Goal: Navigation & Orientation: Find specific page/section

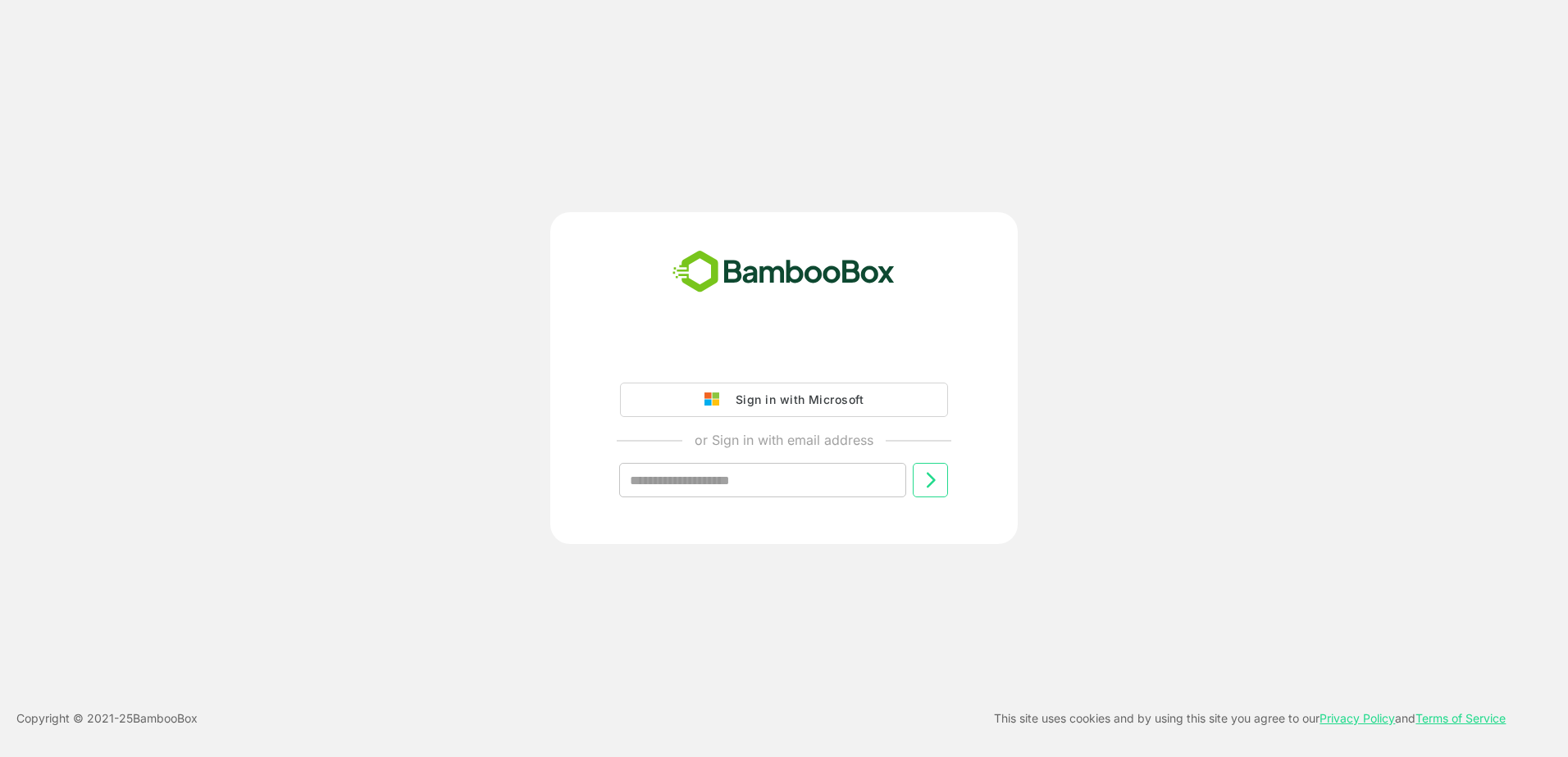
click at [773, 402] on div "Sign in with Microsoft" at bounding box center [796, 400] width 136 height 21
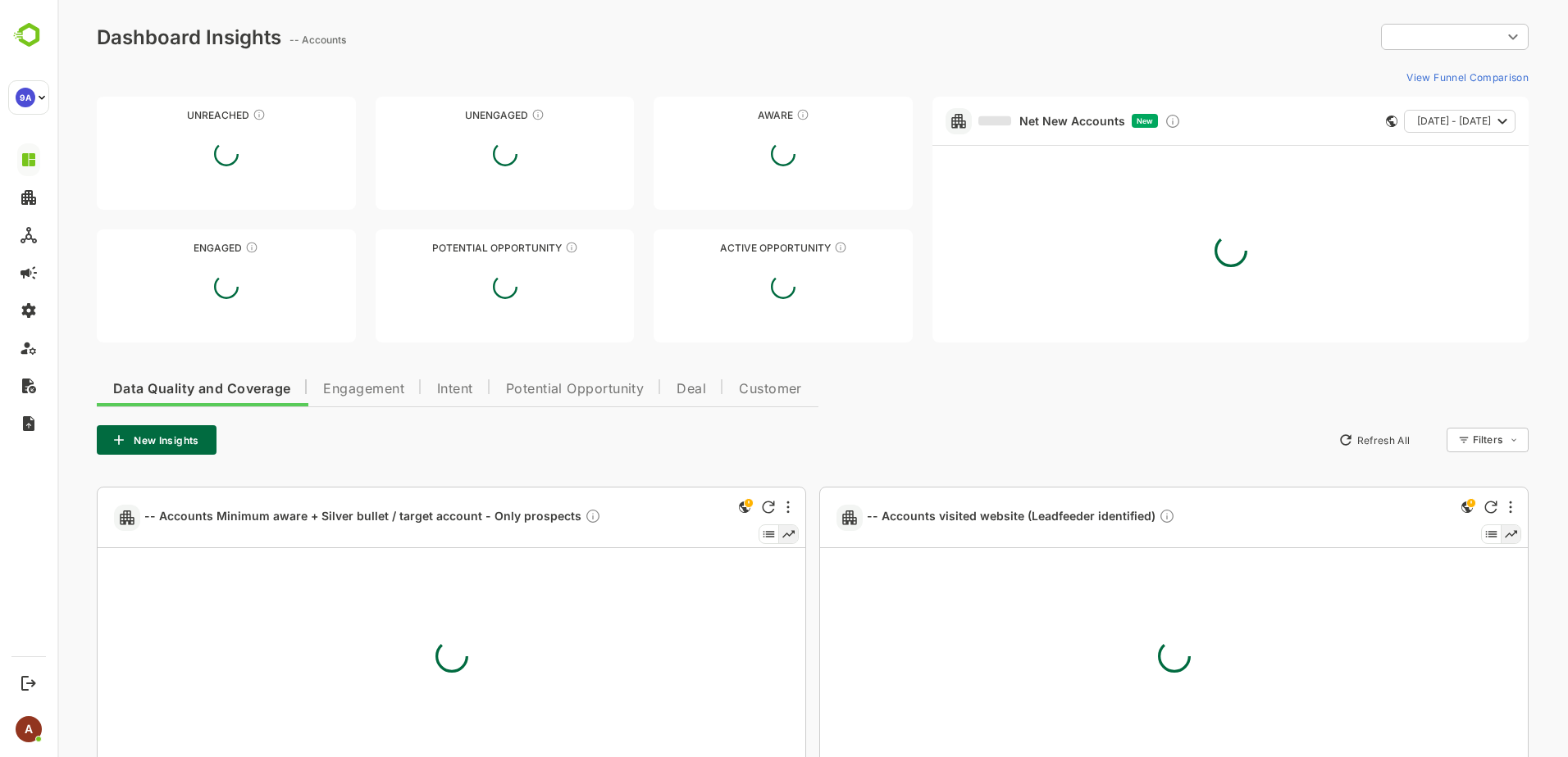
type input "**********"
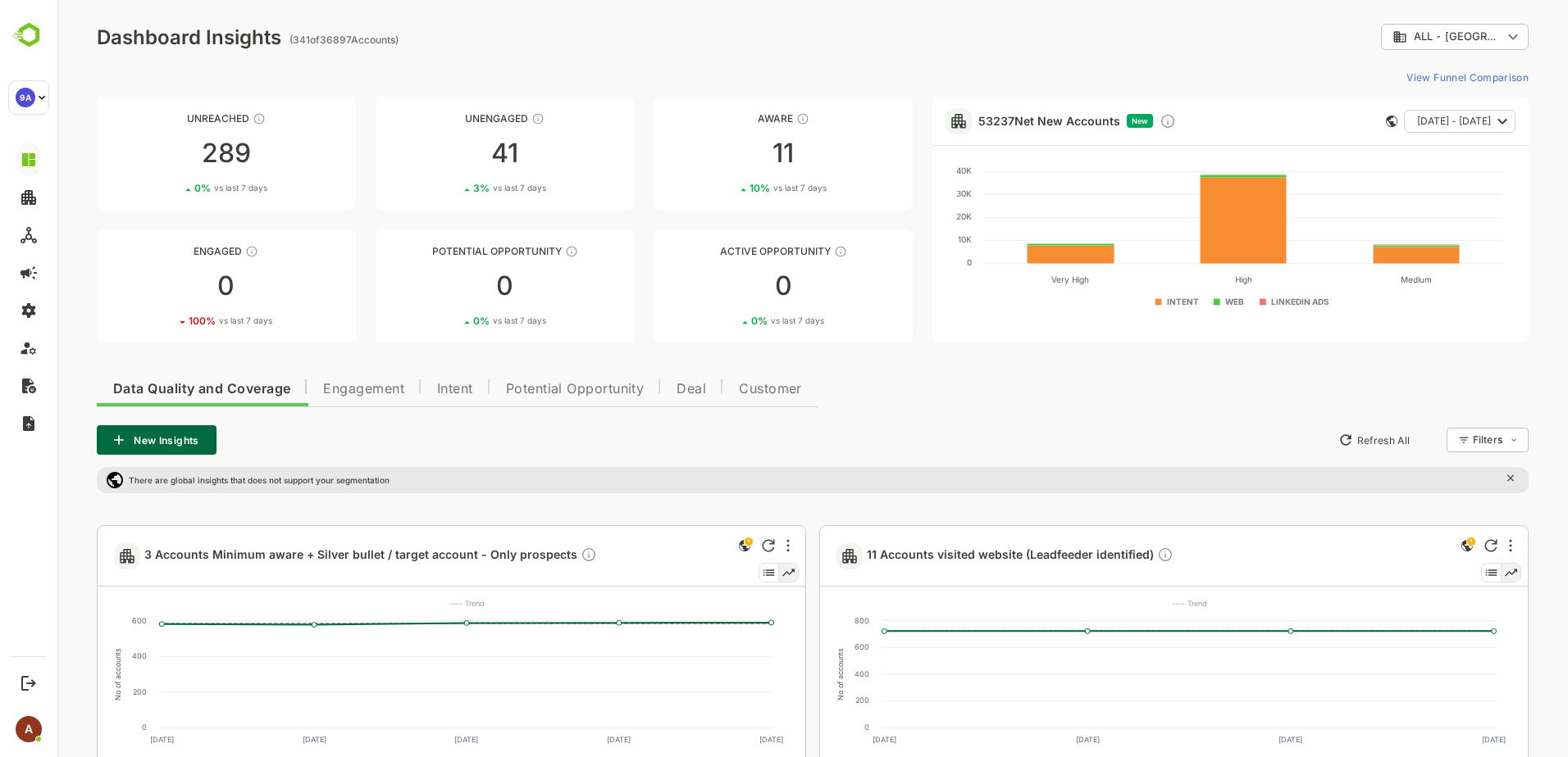
click at [1515, 35] on body "**********" at bounding box center [812, 473] width 1510 height 946
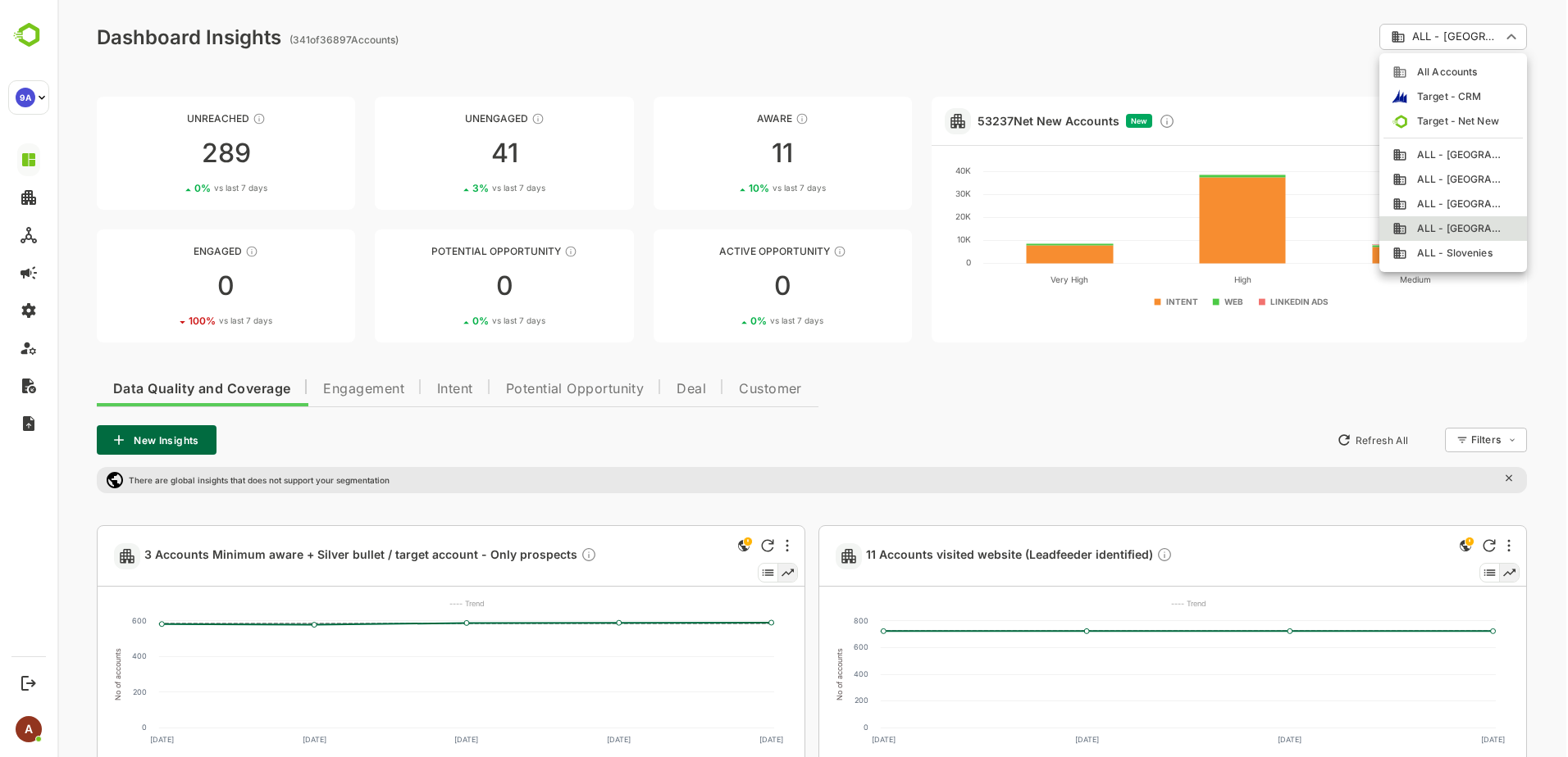
click at [1515, 35] on div at bounding box center [812, 378] width 1510 height 757
